Goal: Book appointment/travel/reservation

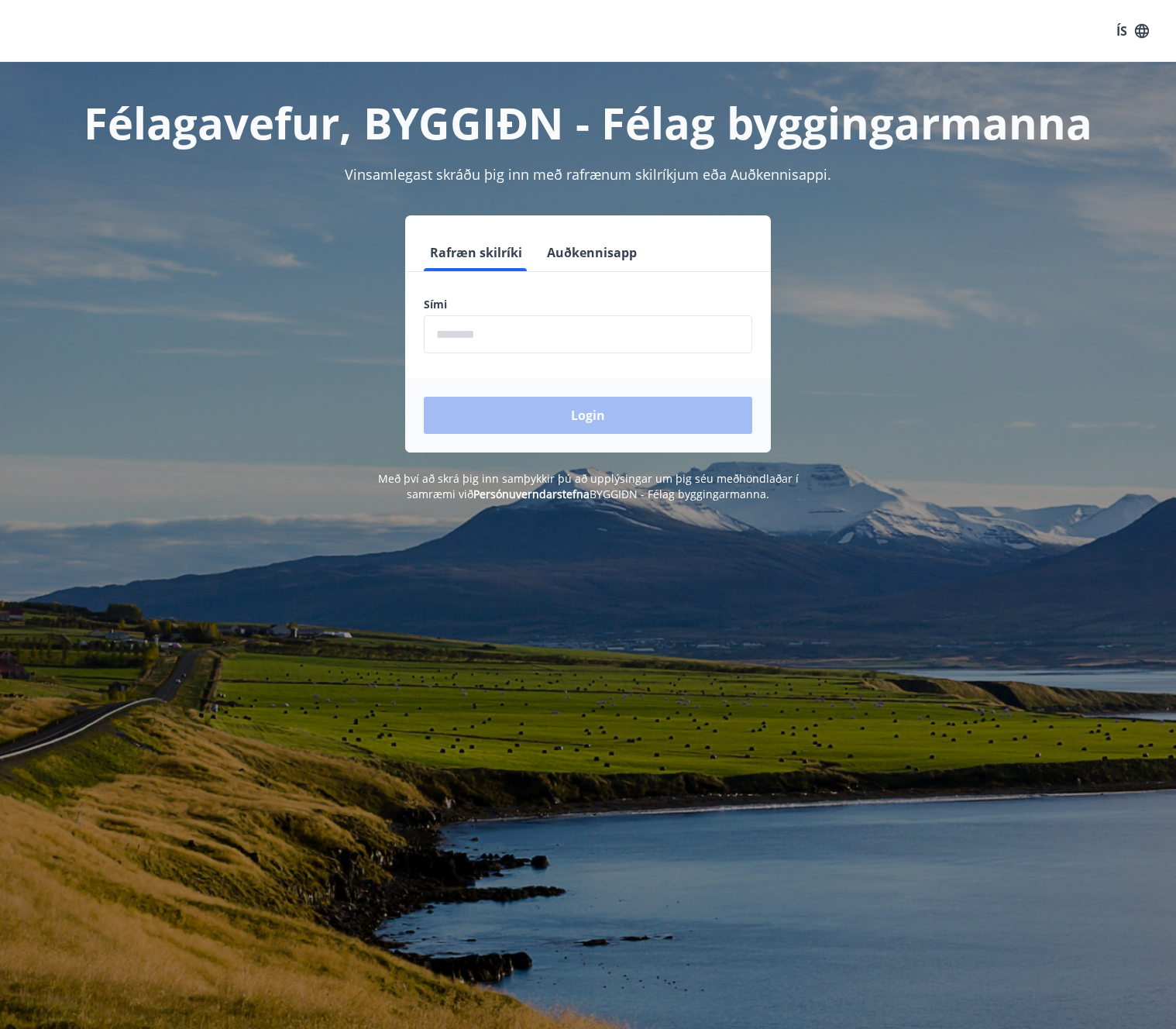
click at [507, 343] on input "phone" at bounding box center [588, 334] width 328 height 38
click at [519, 332] on input "phone" at bounding box center [588, 334] width 328 height 38
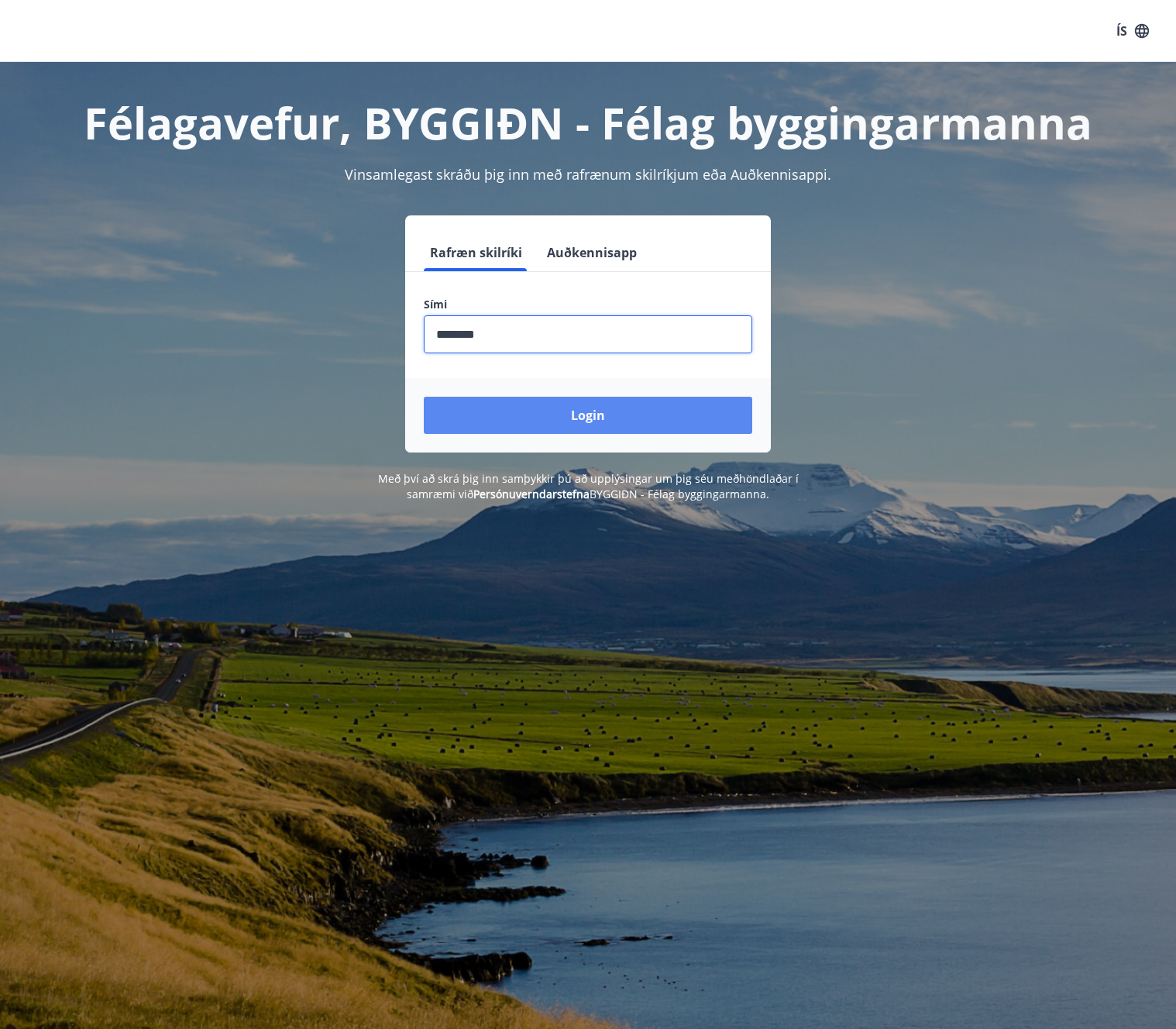
type input "********"
click at [567, 416] on button "Login" at bounding box center [588, 415] width 328 height 37
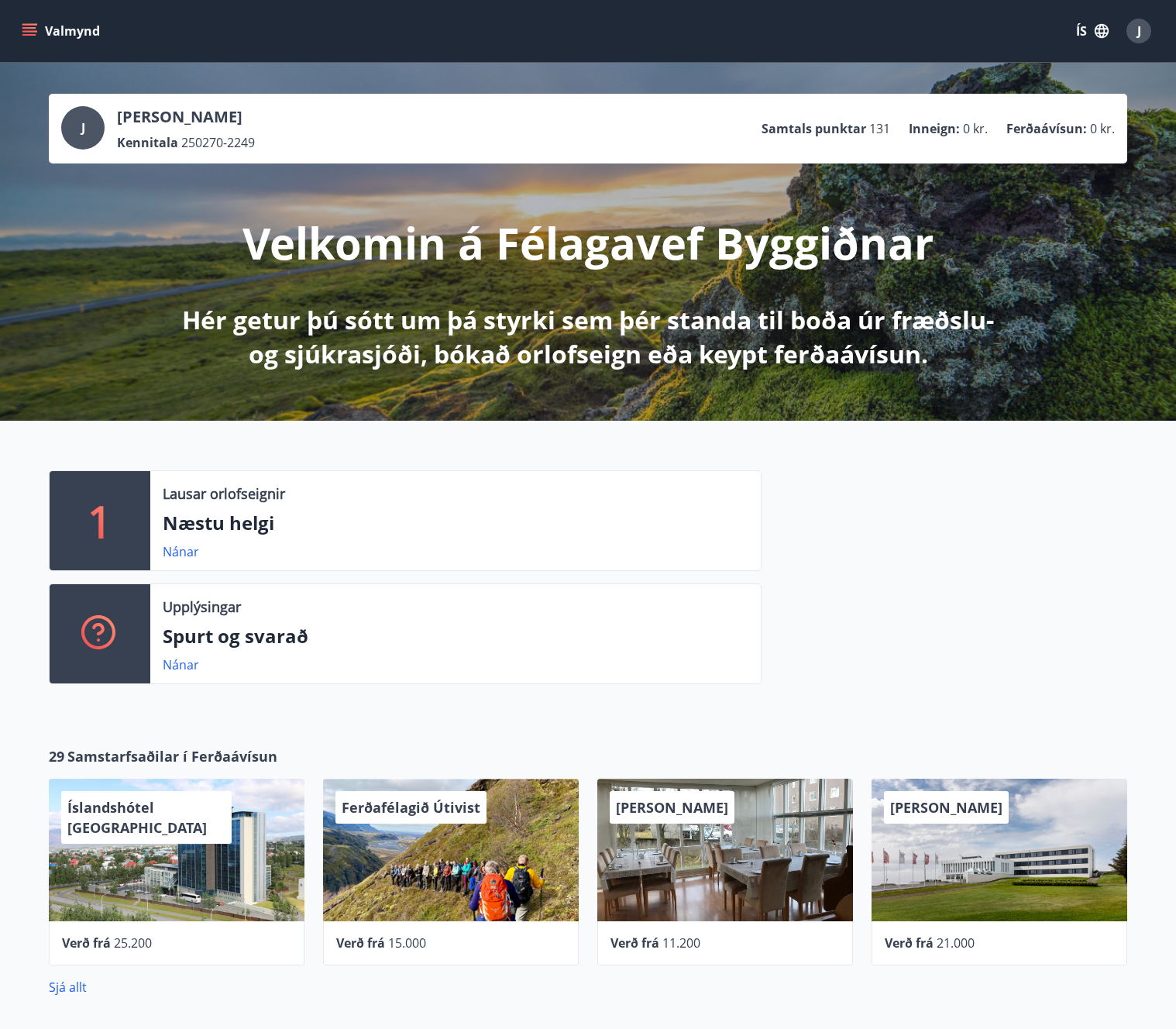
scroll to position [492, 0]
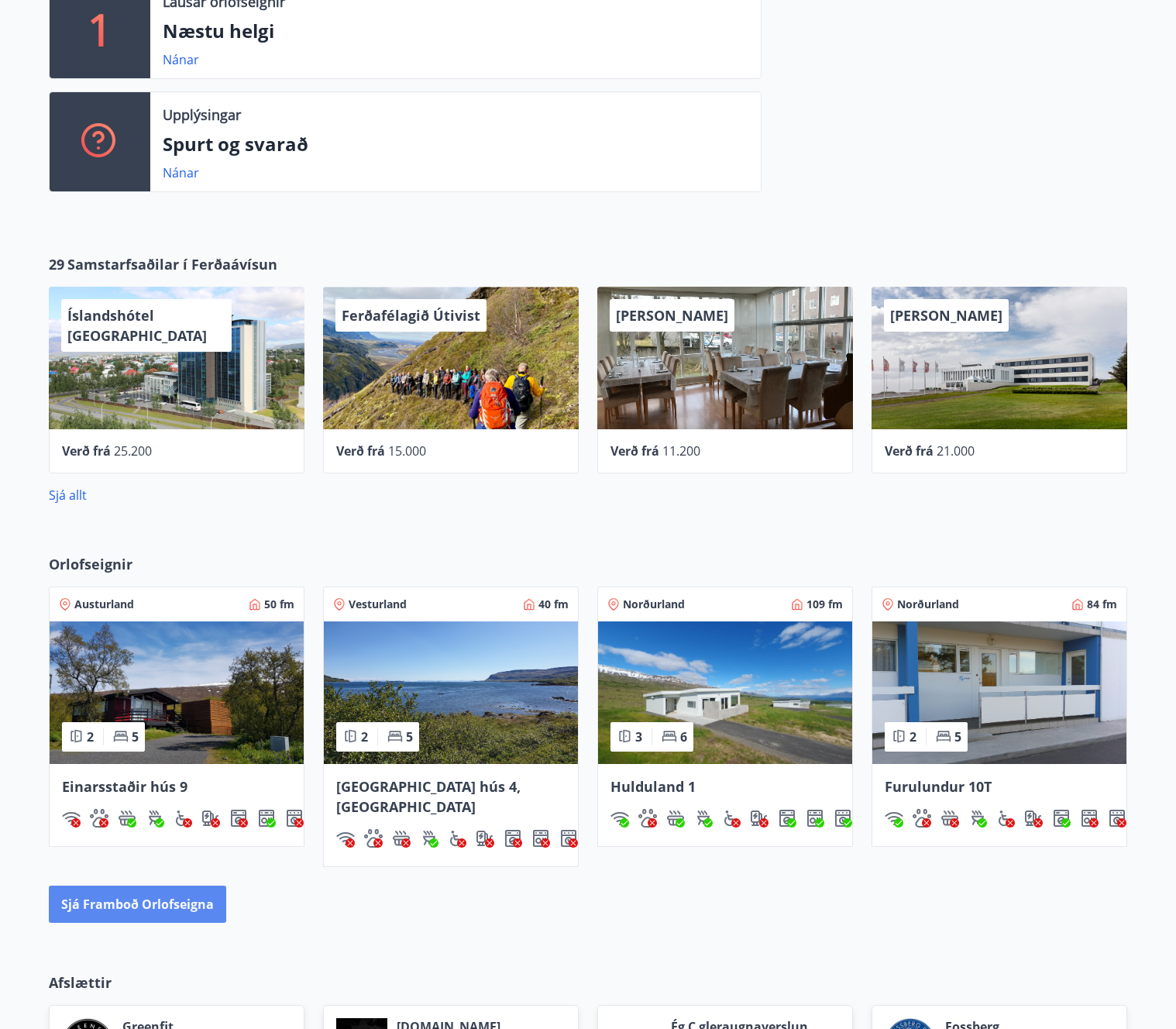
click at [152, 886] on button "Sjá framboð orlofseigna" at bounding box center [137, 904] width 177 height 37
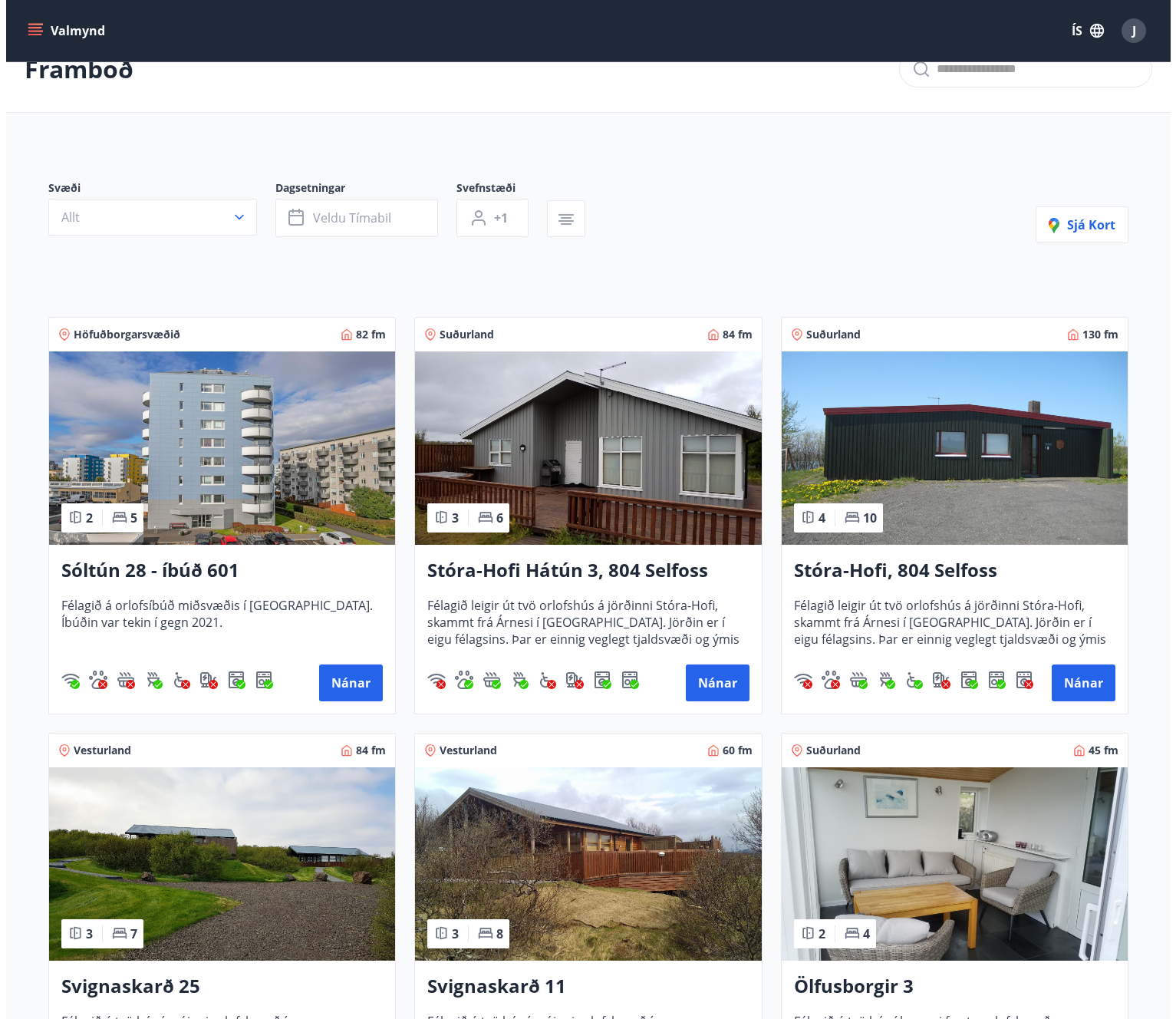
scroll to position [40, 0]
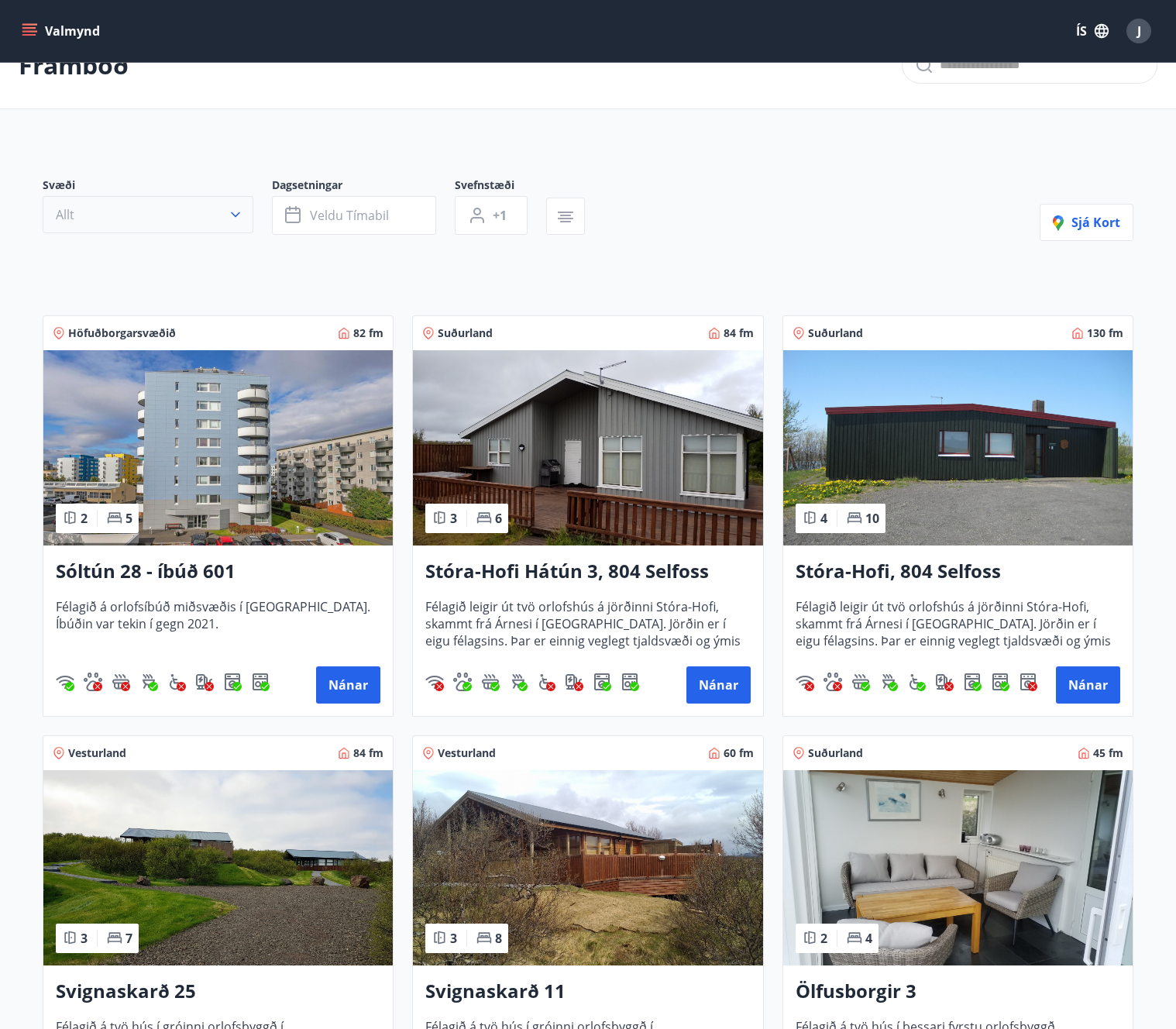
click at [172, 213] on button "Allt" at bounding box center [147, 214] width 211 height 37
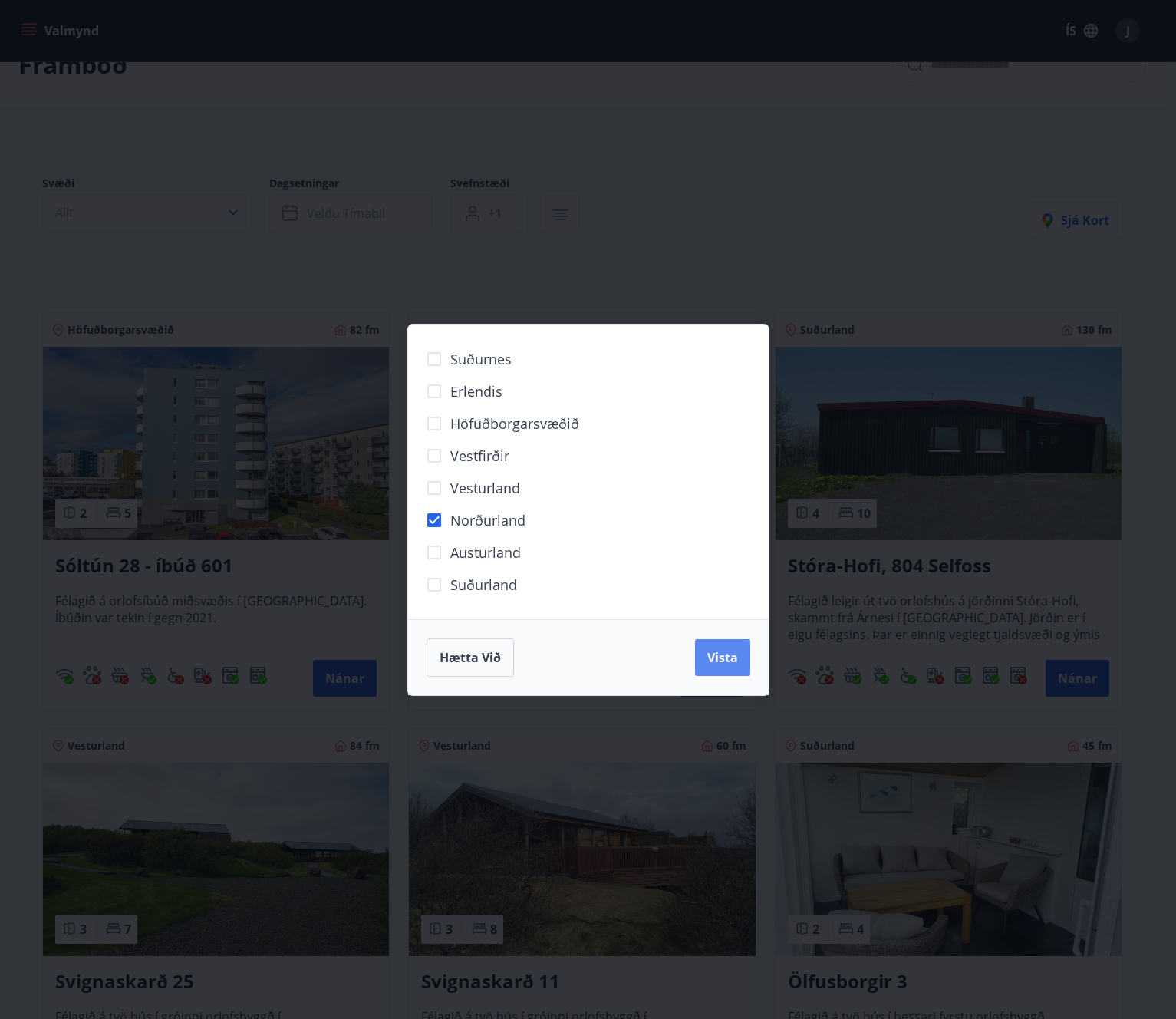
click at [737, 652] on button "Vista" at bounding box center [722, 657] width 56 height 36
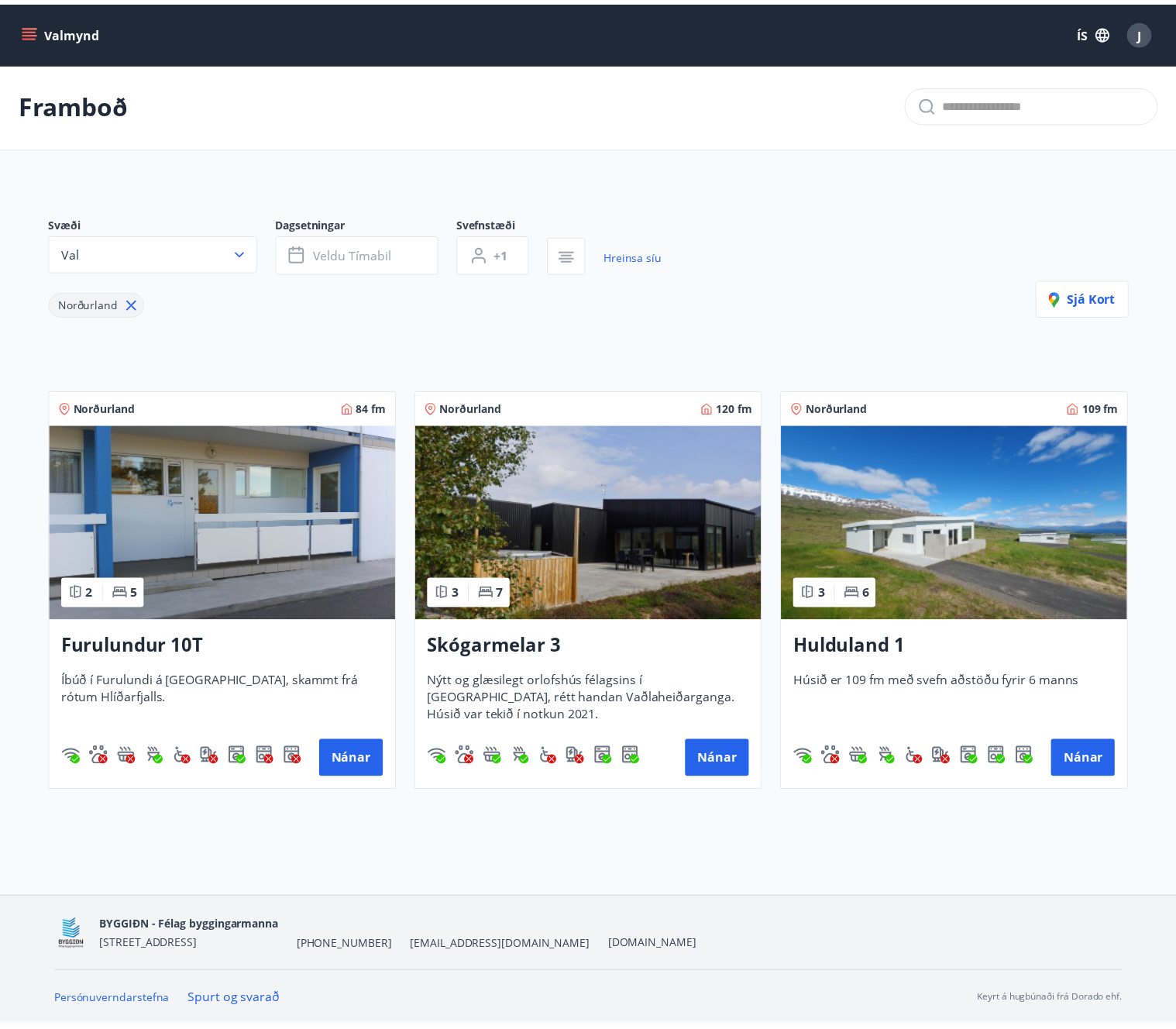
scroll to position [3, 0]
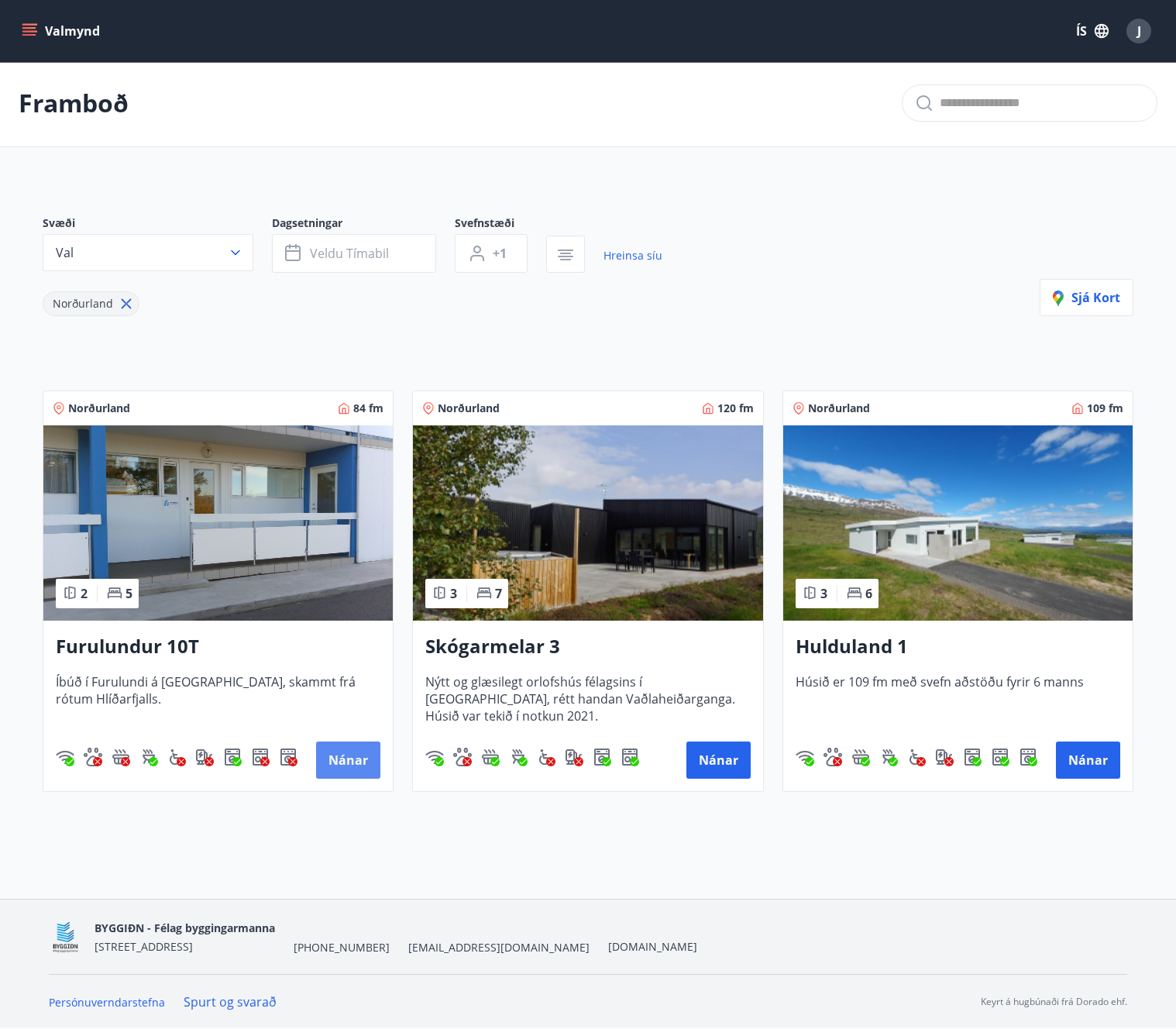
click at [353, 759] on button "Nánar" at bounding box center [348, 760] width 64 height 37
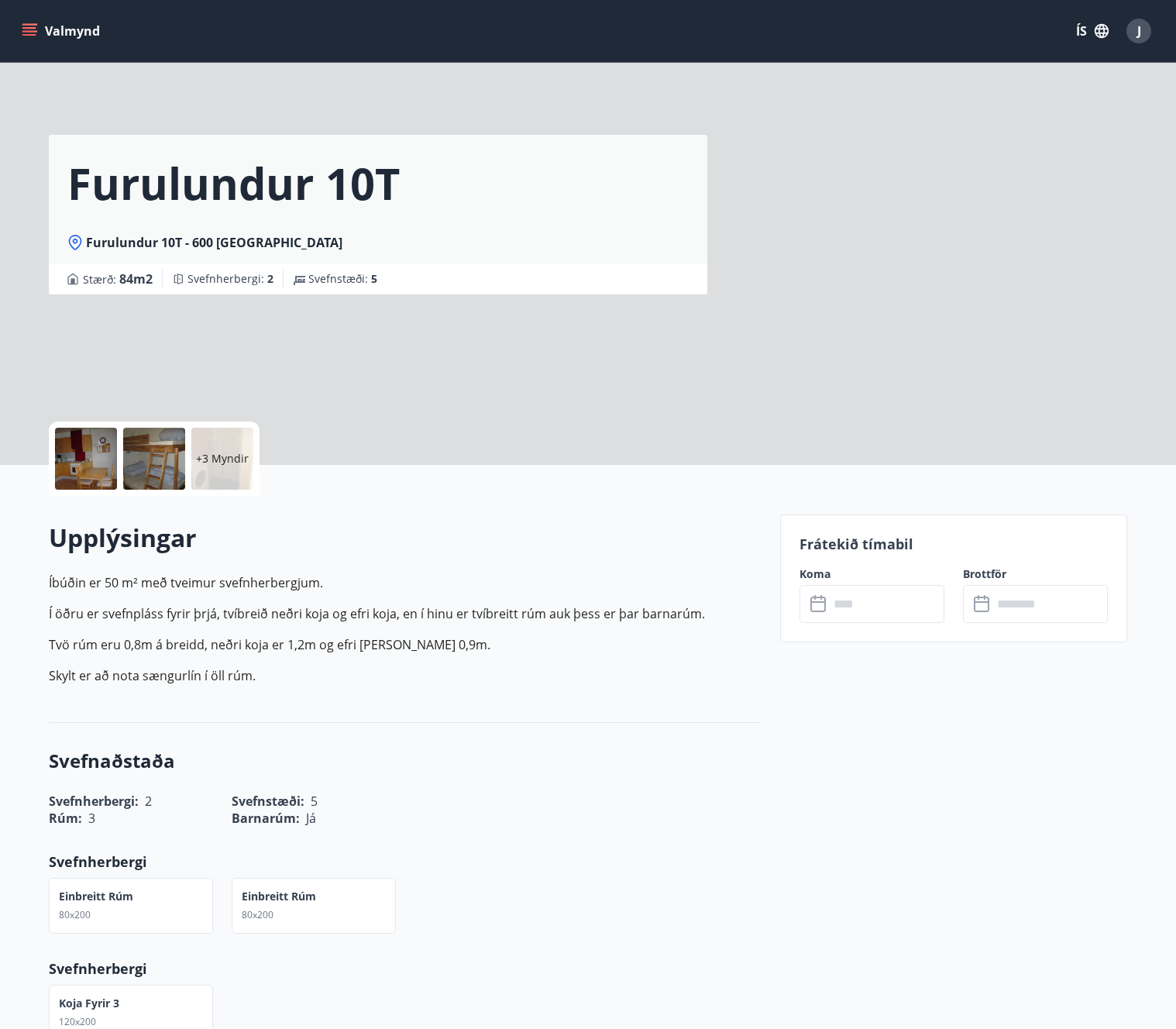
click at [873, 621] on input "text" at bounding box center [887, 603] width 116 height 38
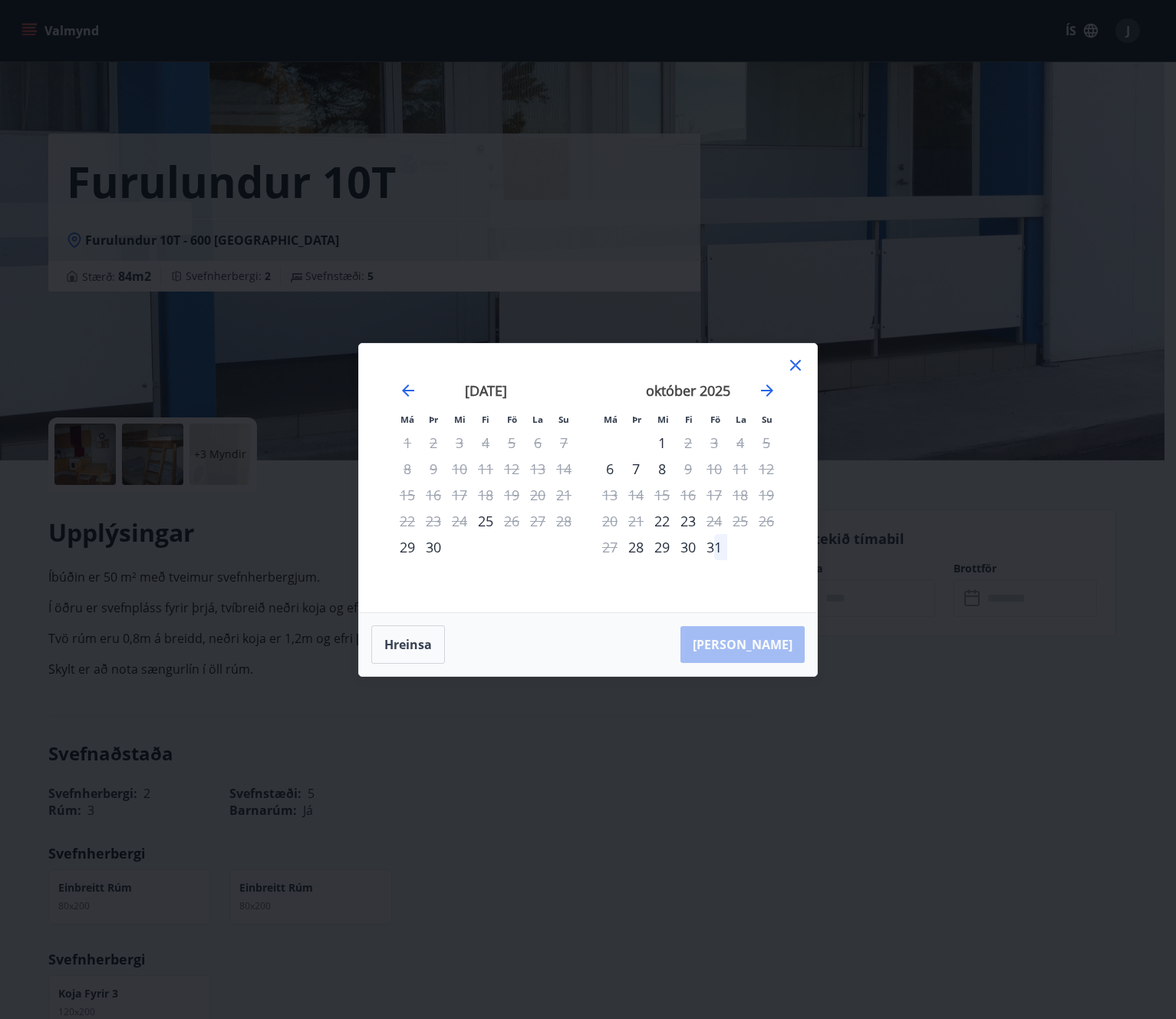
click at [800, 359] on icon at bounding box center [796, 365] width 18 height 18
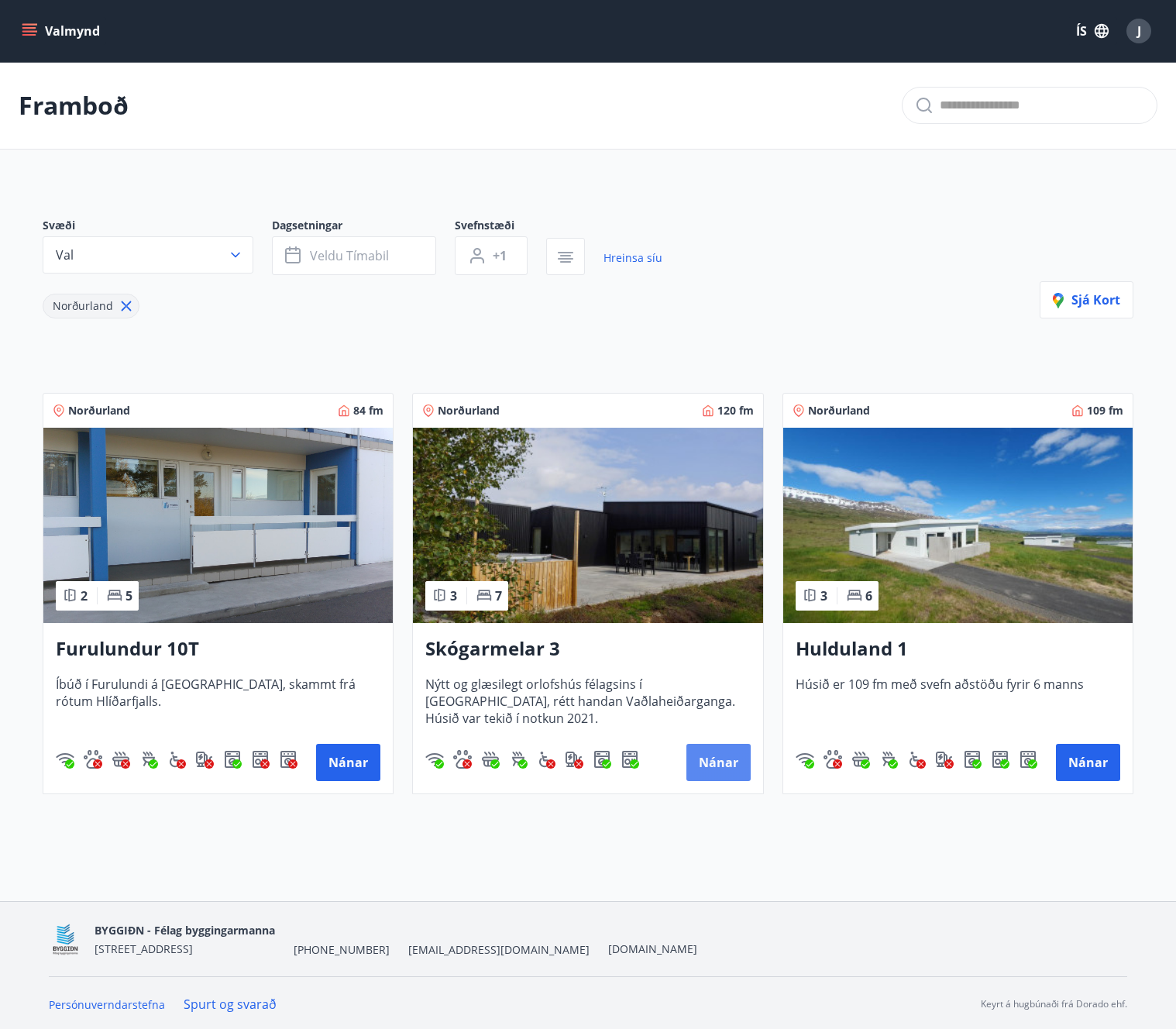
click at [738, 760] on button "Nánar" at bounding box center [719, 762] width 64 height 37
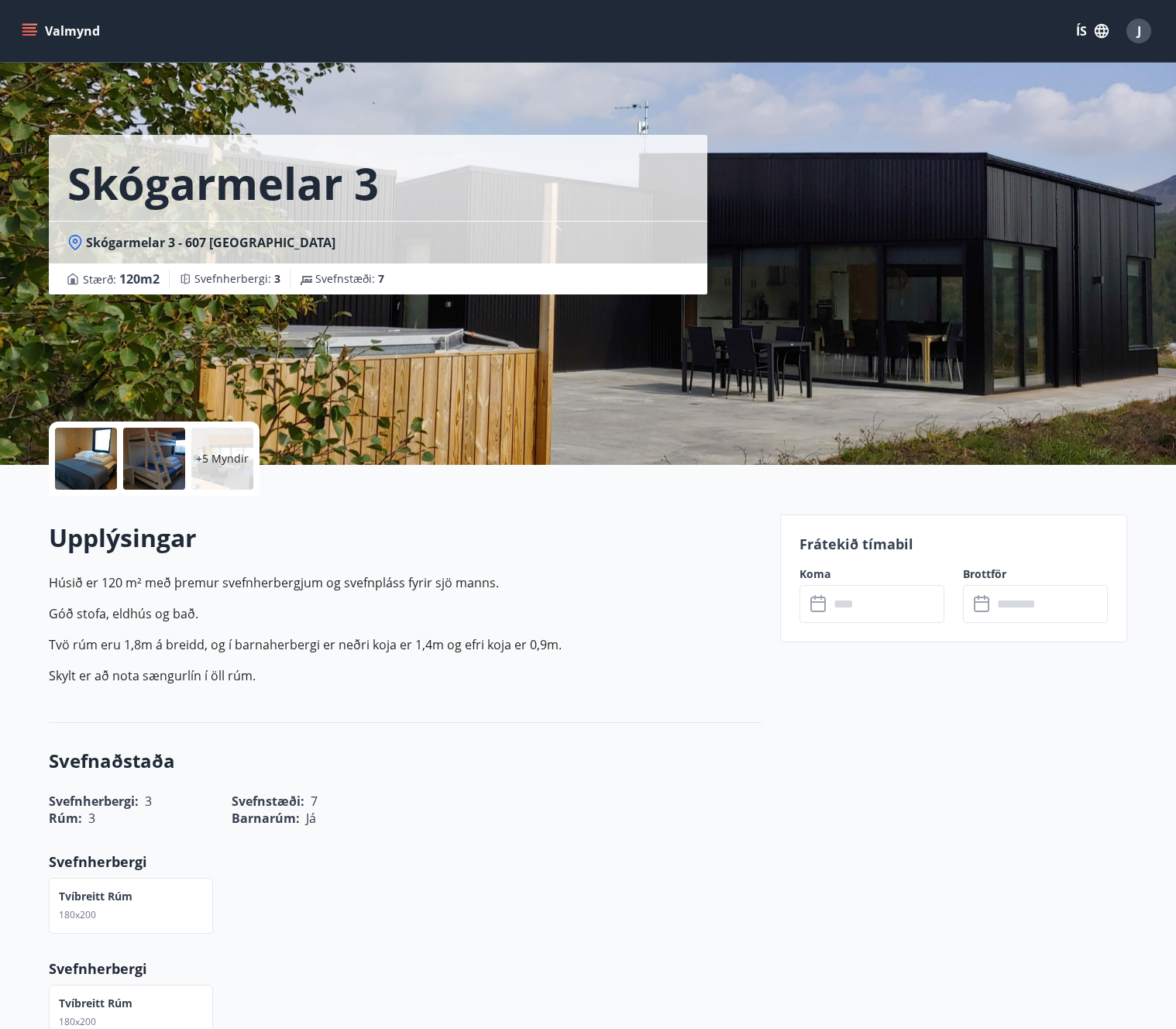
click at [840, 599] on input "text" at bounding box center [887, 603] width 116 height 38
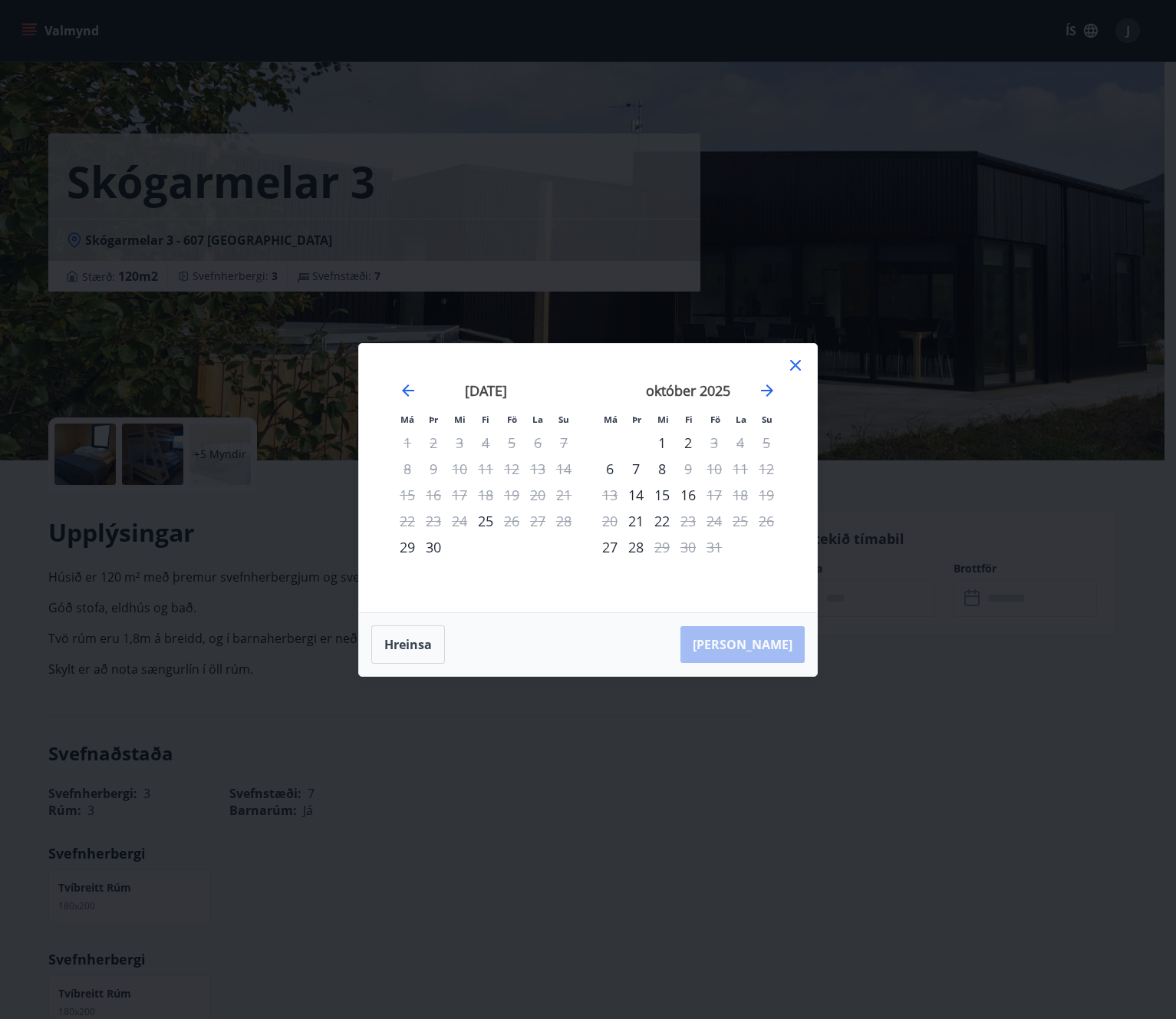
click at [796, 363] on icon at bounding box center [796, 364] width 3 height 3
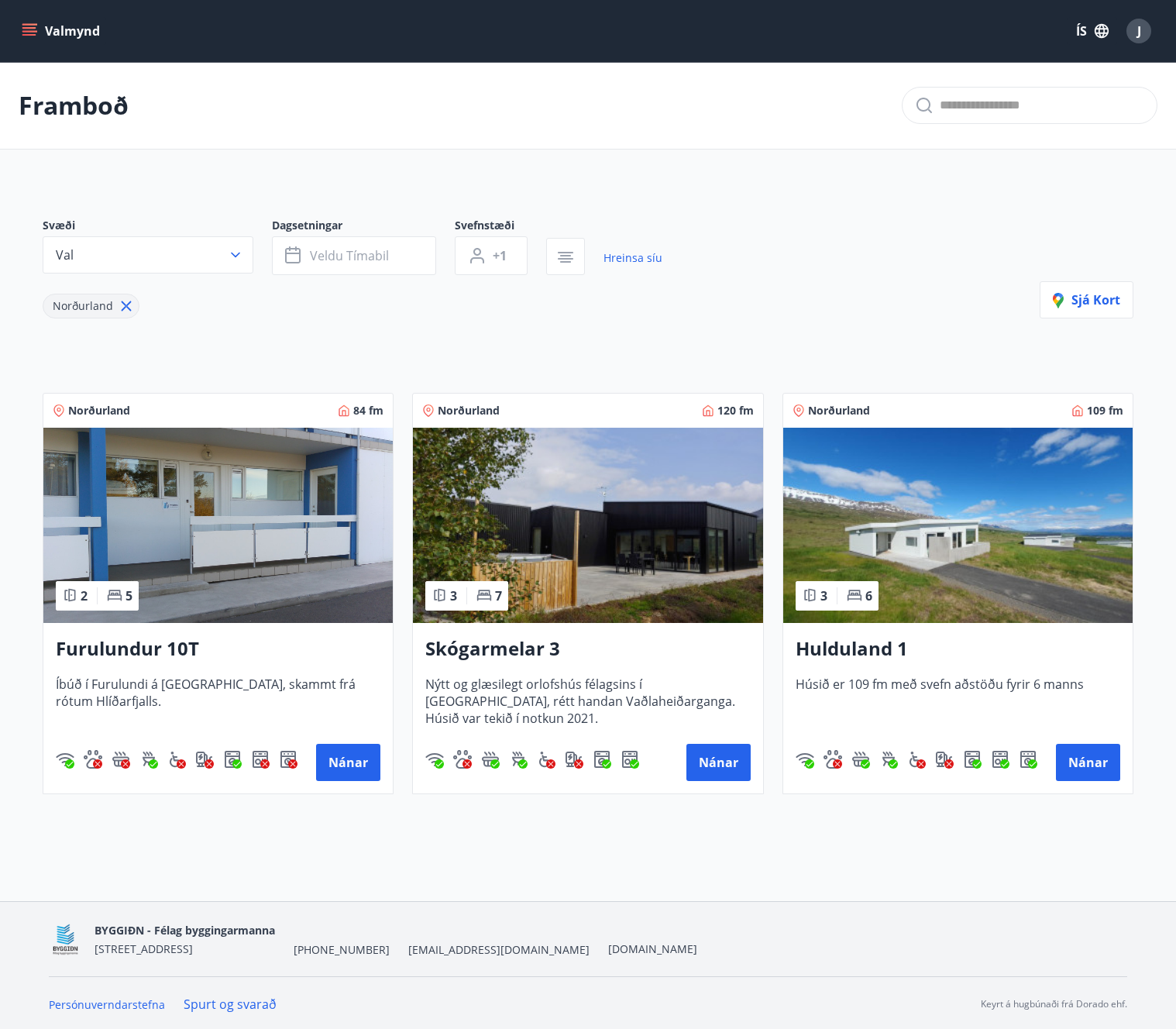
click at [959, 672] on div "Hulduland 1 Húsið er 109 fm með svefn aðstöðu fyrir 6 manns Nánar" at bounding box center [958, 707] width 349 height 170
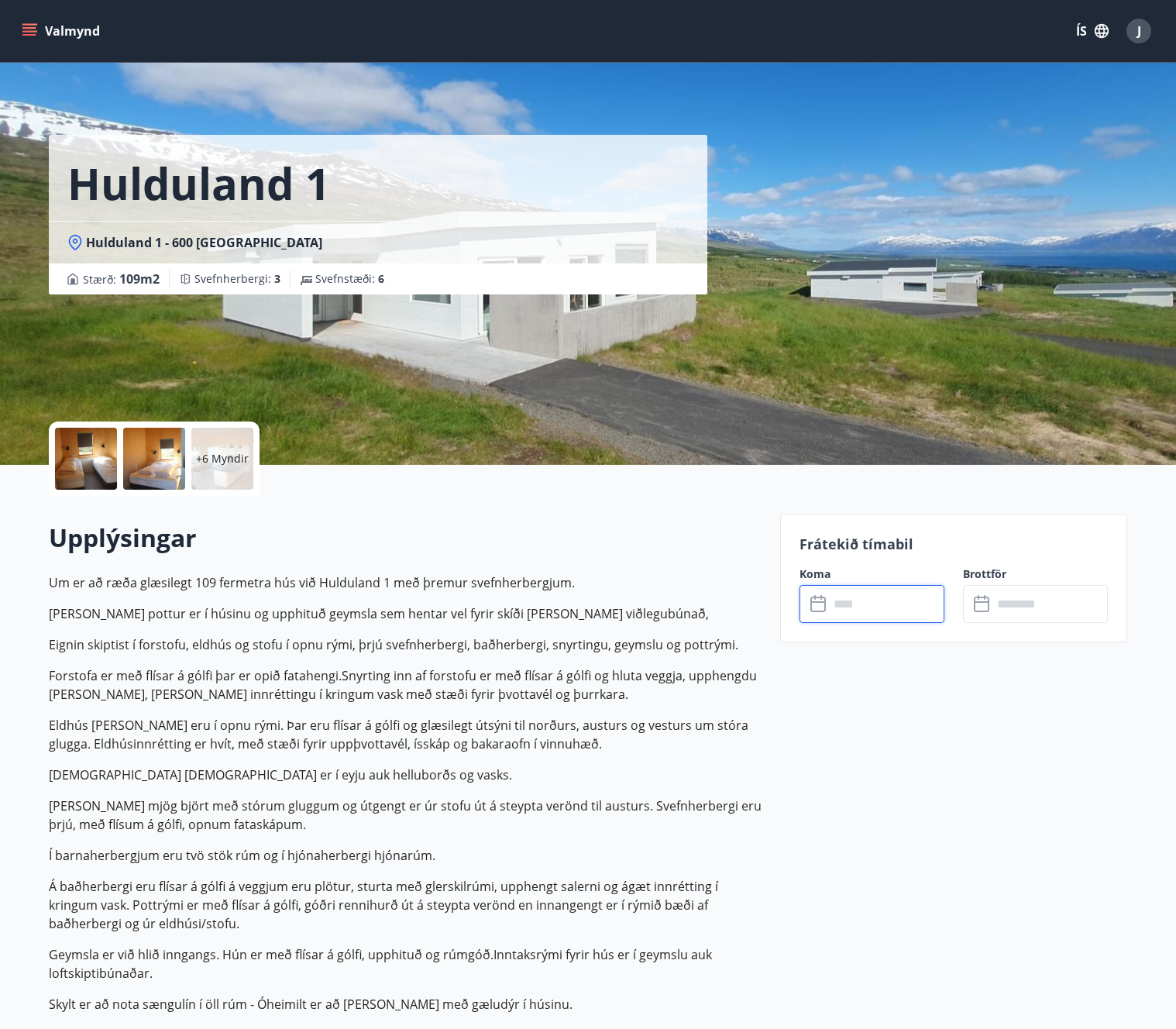
click at [854, 601] on input "text" at bounding box center [887, 603] width 116 height 38
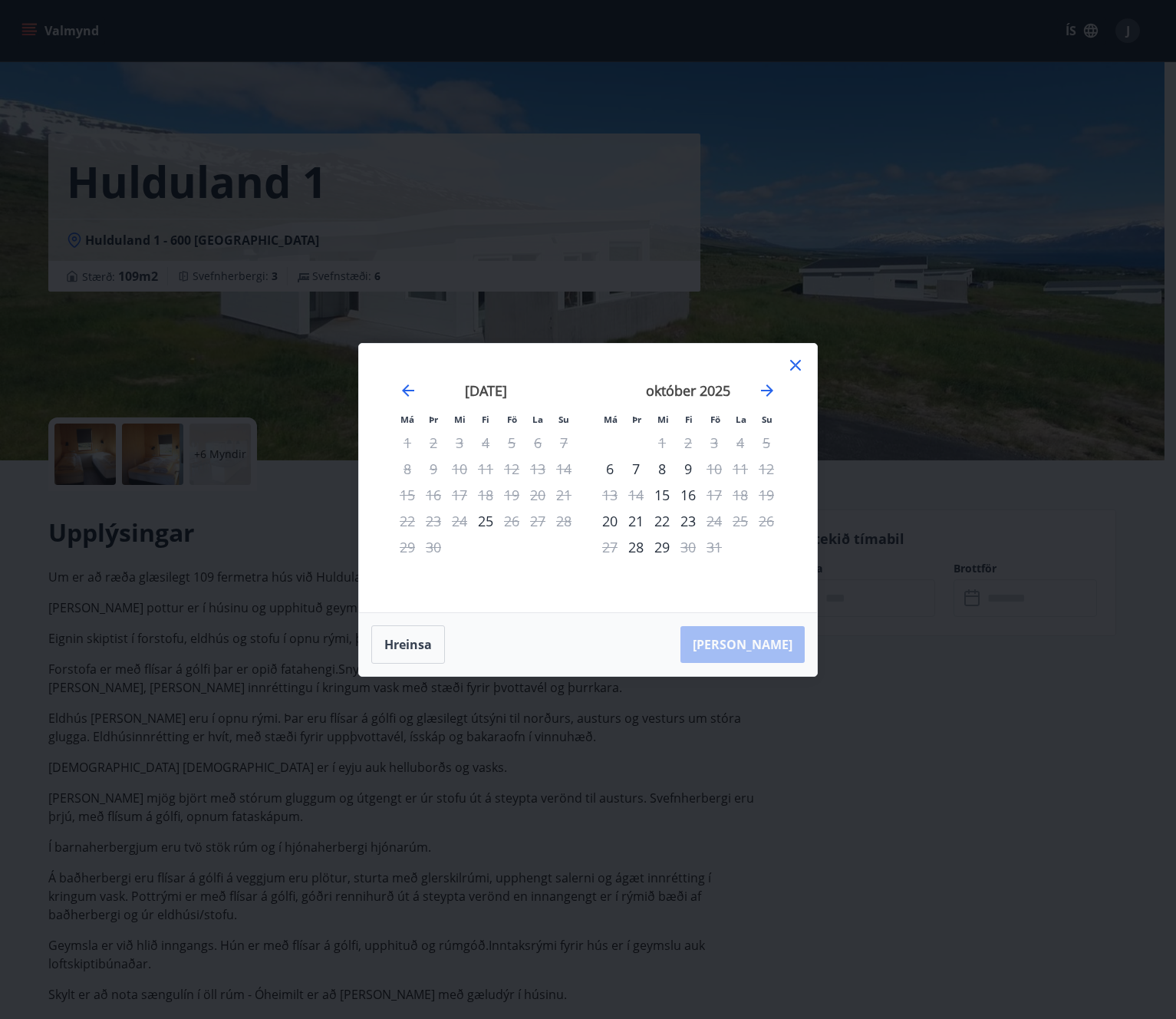
click at [796, 356] on icon at bounding box center [796, 365] width 18 height 18
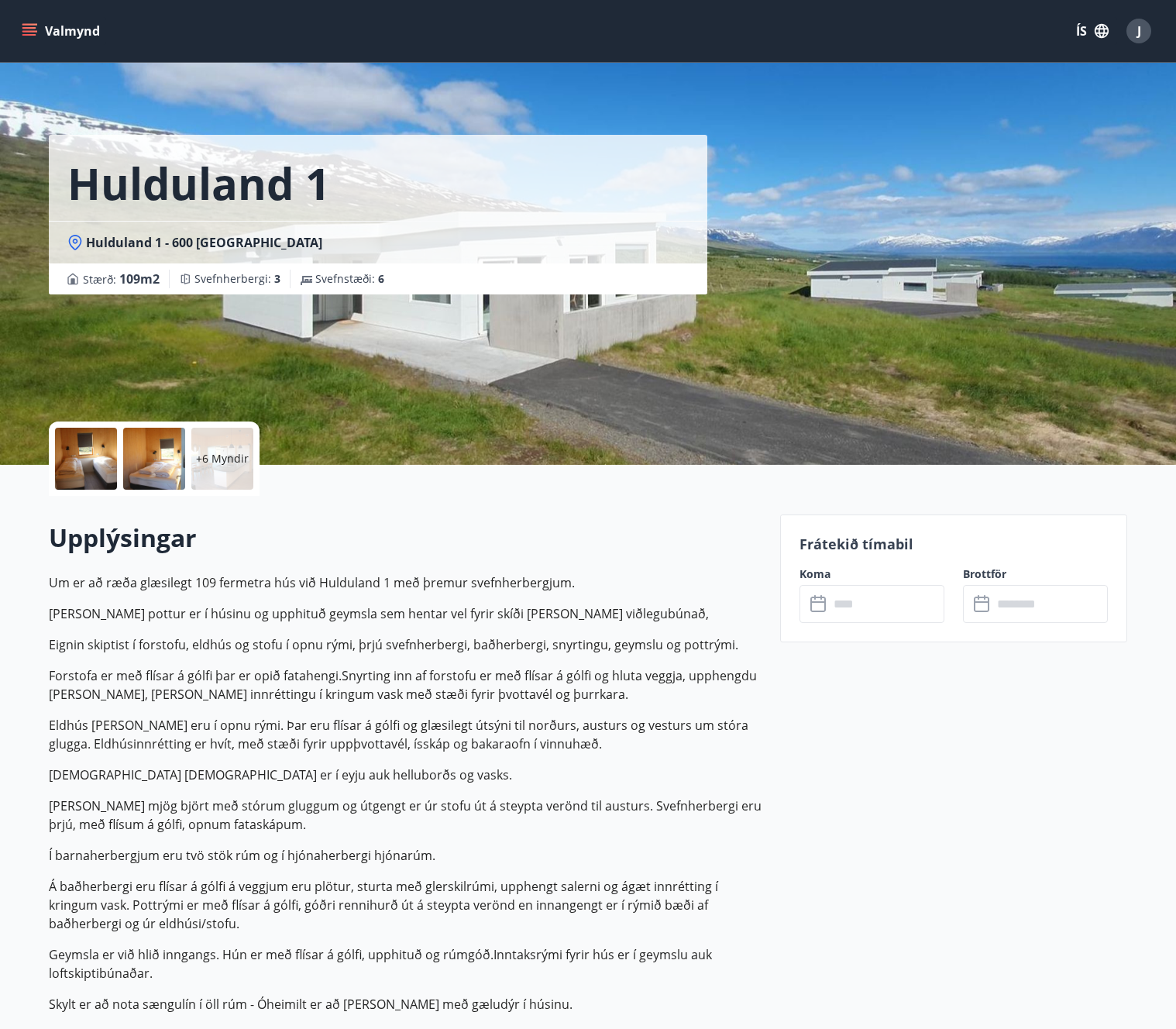
click at [684, 541] on h2 "Upplýsingar" at bounding box center [405, 537] width 713 height 34
